Goal: Task Accomplishment & Management: Use online tool/utility

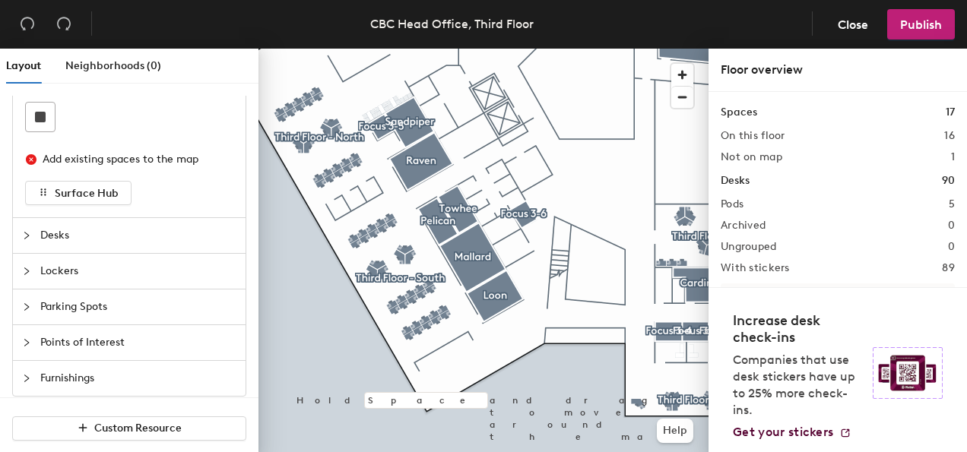
scroll to position [54, 0]
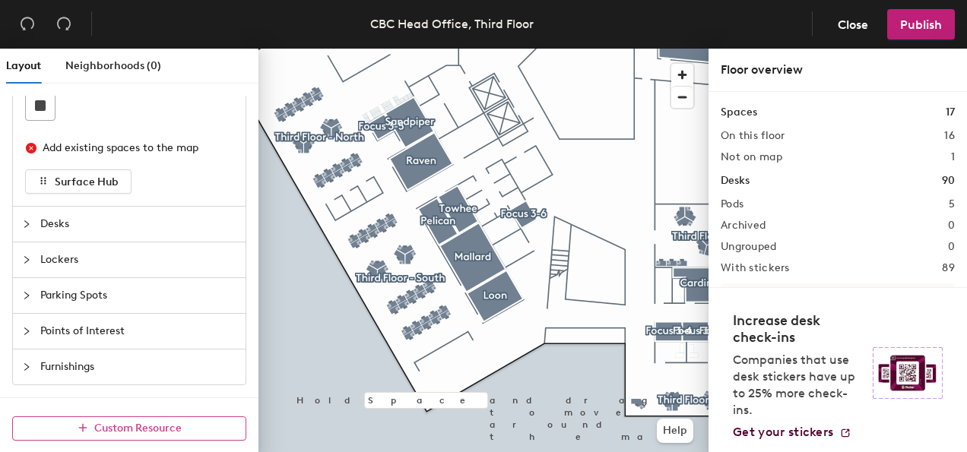
click at [107, 429] on span "Custom Resource" at bounding box center [137, 428] width 87 height 13
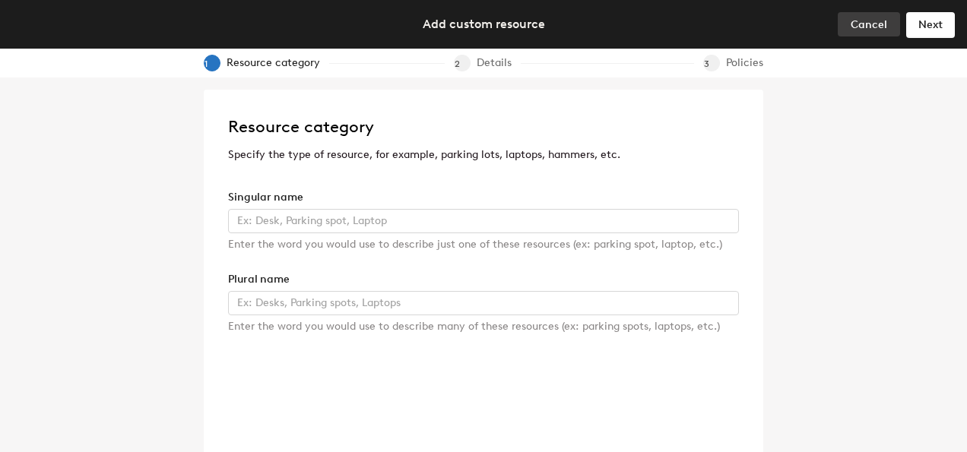
click at [873, 24] on span "Cancel" at bounding box center [868, 24] width 36 height 13
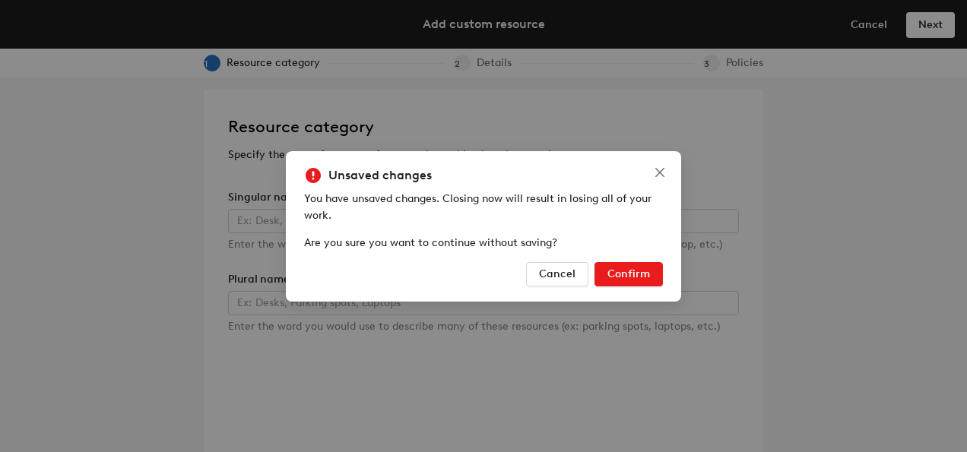
click at [656, 278] on button "Confirm" at bounding box center [628, 274] width 68 height 24
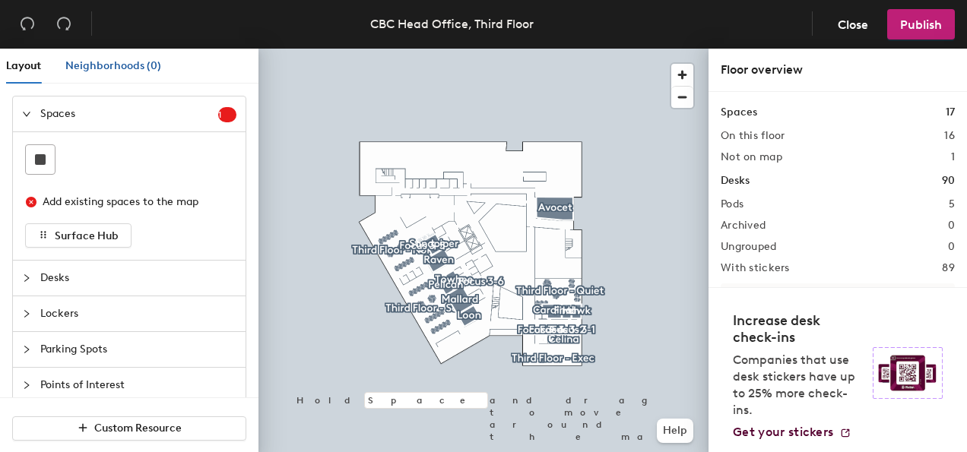
click at [103, 69] on span "Neighborhoods (0)" at bounding box center [113, 65] width 96 height 13
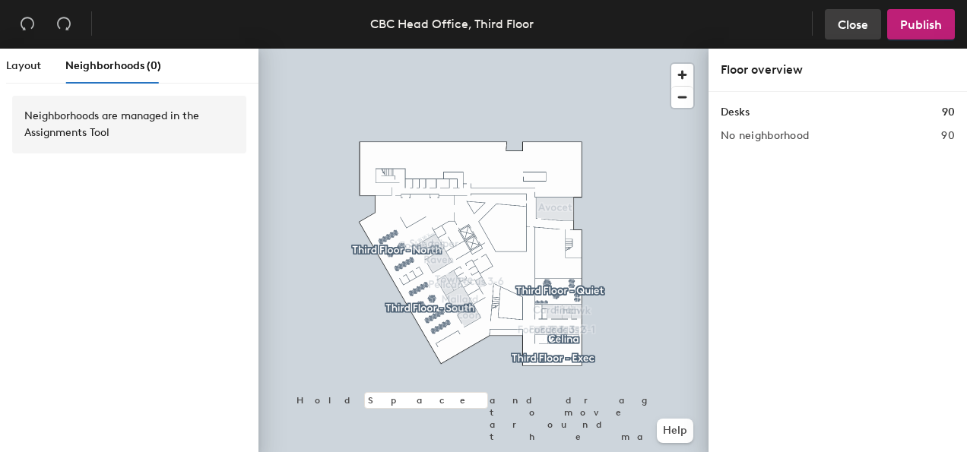
click at [863, 24] on span "Close" at bounding box center [853, 24] width 30 height 14
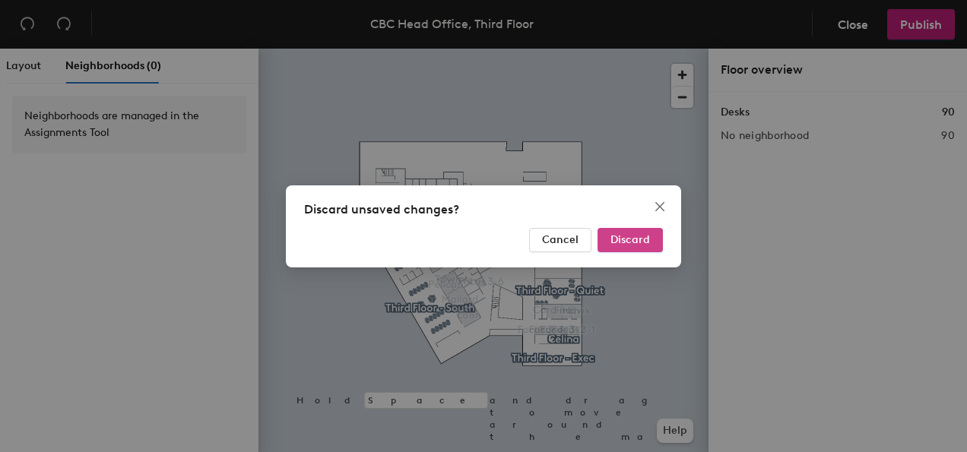
click at [634, 242] on span "Discard" at bounding box center [630, 239] width 40 height 13
